Goal: Task Accomplishment & Management: Manage account settings

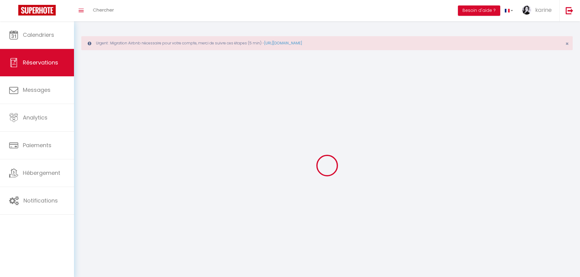
select select "not_cancelled"
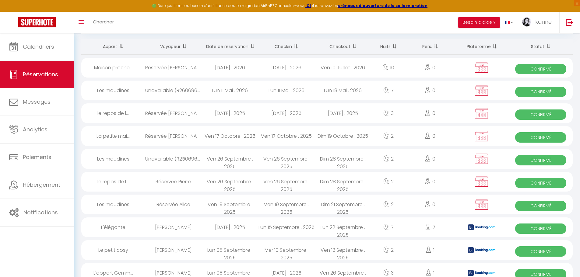
scroll to position [91, 0]
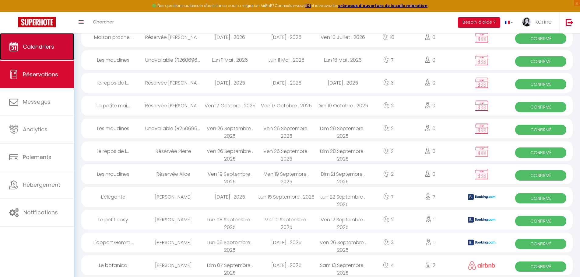
click at [45, 52] on link "Calendriers" at bounding box center [37, 46] width 74 height 27
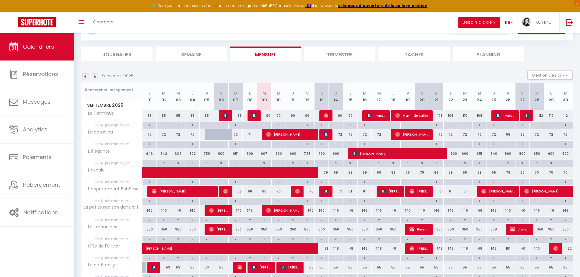
scroll to position [49, 0]
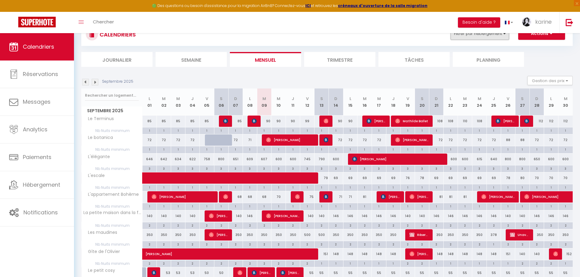
click at [490, 39] on button "Filtrer par hébergement" at bounding box center [479, 34] width 58 height 12
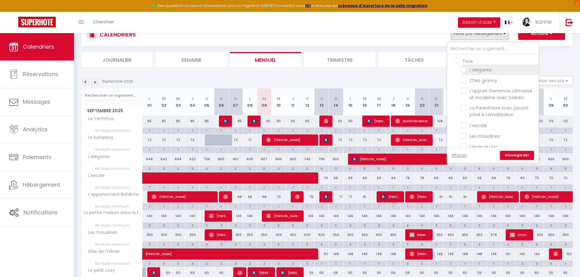
click at [479, 69] on input "L'élégante" at bounding box center [498, 69] width 76 height 6
checkbox input "true"
checkbox input "false"
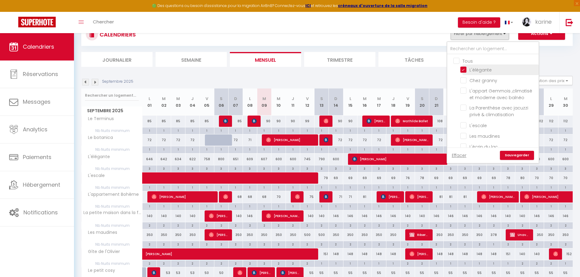
checkbox input "false"
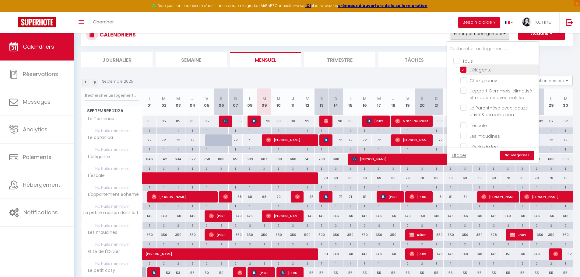
checkbox input "false"
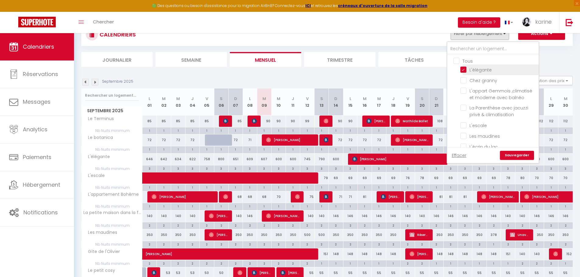
checkbox input "false"
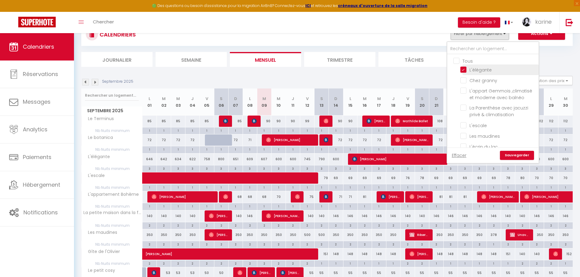
checkbox input "false"
click at [513, 155] on link "Sauvegarder" at bounding box center [517, 155] width 34 height 9
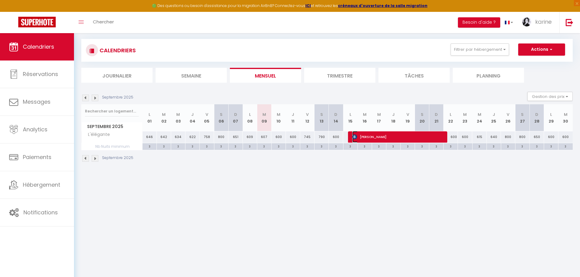
click at [374, 136] on span "[PERSON_NAME]" at bounding box center [397, 137] width 91 height 12
select select "OK"
select select "KO"
select select "0"
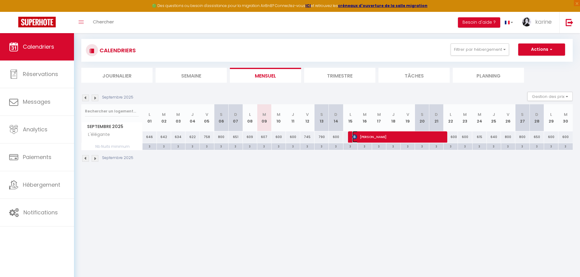
select select "1"
select select
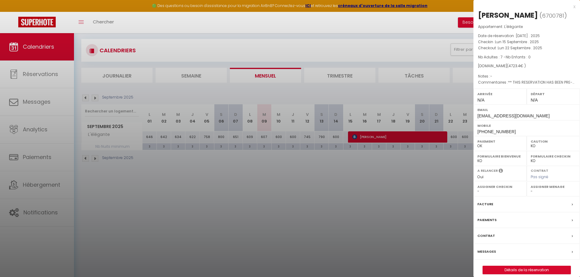
click at [404, 213] on div at bounding box center [290, 138] width 580 height 277
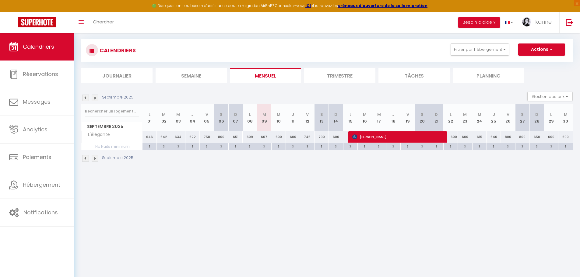
click at [98, 100] on div "Septembre 2025" at bounding box center [108, 98] width 54 height 7
click at [97, 100] on img at bounding box center [95, 98] width 7 height 7
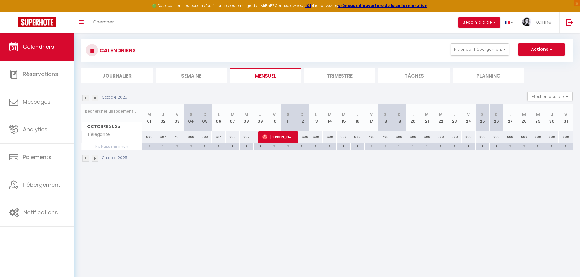
click at [86, 99] on img at bounding box center [85, 98] width 7 height 7
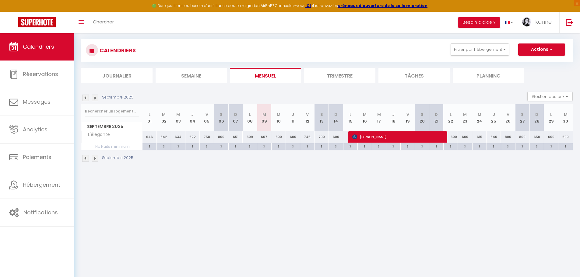
click at [93, 98] on img at bounding box center [95, 98] width 7 height 7
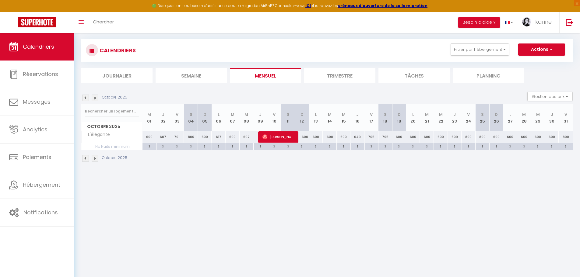
click at [93, 98] on img at bounding box center [95, 98] width 7 height 7
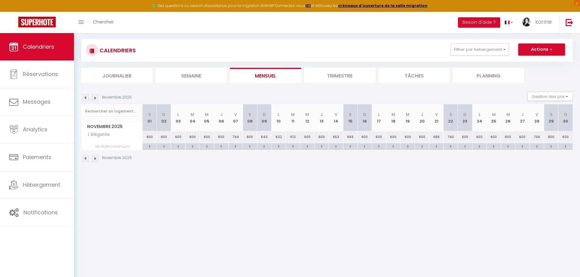
click at [93, 98] on img at bounding box center [95, 98] width 7 height 7
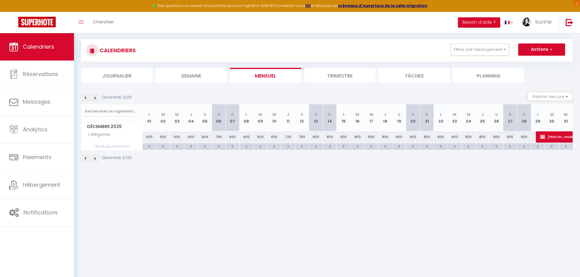
click at [93, 98] on img at bounding box center [95, 98] width 7 height 7
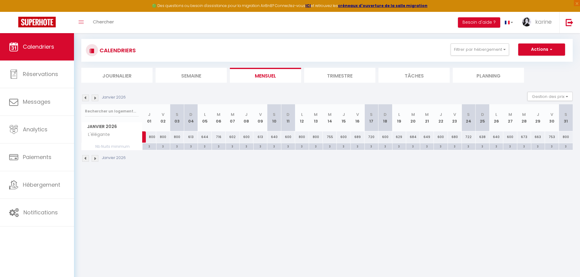
click at [87, 98] on img at bounding box center [85, 98] width 7 height 7
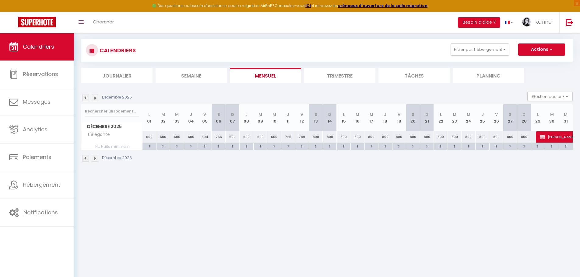
click at [94, 97] on img at bounding box center [95, 98] width 7 height 7
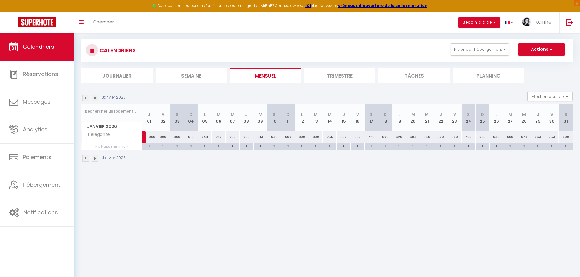
click at [94, 97] on img at bounding box center [95, 98] width 7 height 7
